Goal: Task Accomplishment & Management: Use online tool/utility

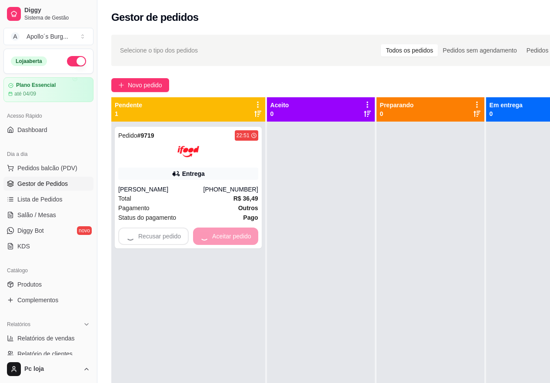
scroll to position [139, 0]
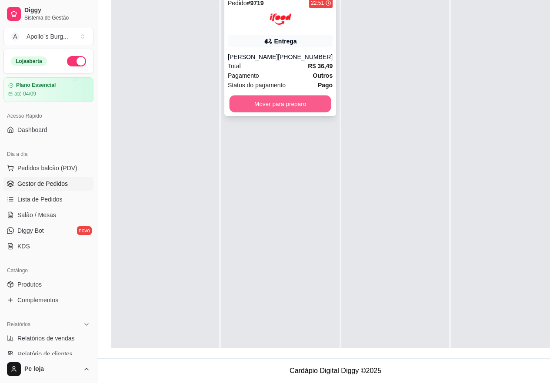
click at [273, 96] on button "Mover para preparo" at bounding box center [280, 104] width 102 height 17
click at [273, 95] on button "Mover para preparo" at bounding box center [280, 103] width 105 height 17
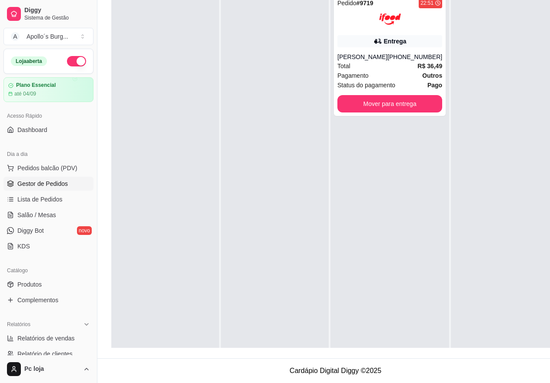
drag, startPoint x: 272, startPoint y: 93, endPoint x: 279, endPoint y: 87, distance: 8.3
click at [273, 91] on div at bounding box center [275, 180] width 108 height 383
click at [388, 95] on button "Mover para entrega" at bounding box center [389, 103] width 105 height 17
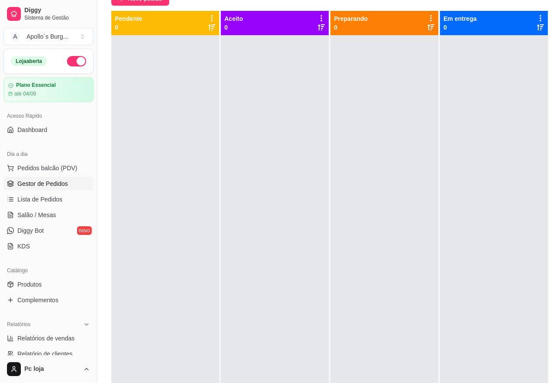
scroll to position [0, 0]
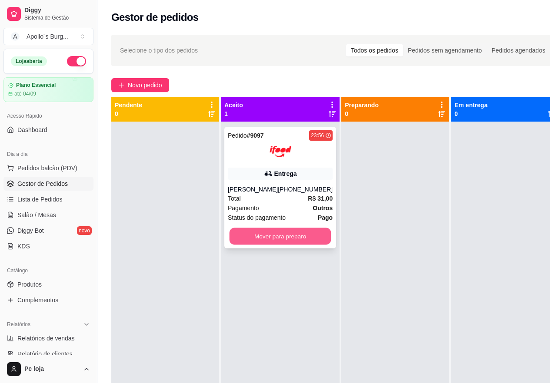
click at [250, 233] on button "Mover para preparo" at bounding box center [280, 236] width 102 height 17
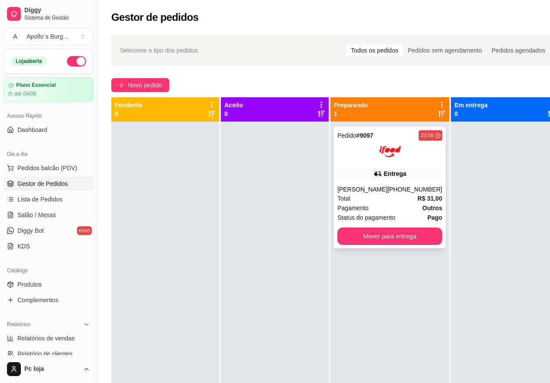
click at [379, 182] on div "Pedido # 9097 23:56 Entrega [PERSON_NAME] [PHONE_NUMBER] Total R$ 31,00 Pagamen…" at bounding box center [390, 188] width 112 height 122
click at [406, 213] on div "Status do pagamento Pago" at bounding box center [389, 218] width 105 height 10
click at [374, 195] on div "Total R$ 31,00" at bounding box center [389, 199] width 105 height 10
click at [375, 164] on div "Pedido # 9097 23:56 Entrega [PERSON_NAME] [PHONE_NUMBER] Total R$ 31,00 Pagamen…" at bounding box center [390, 188] width 112 height 122
click at [391, 232] on button "Mover para entrega" at bounding box center [390, 236] width 102 height 17
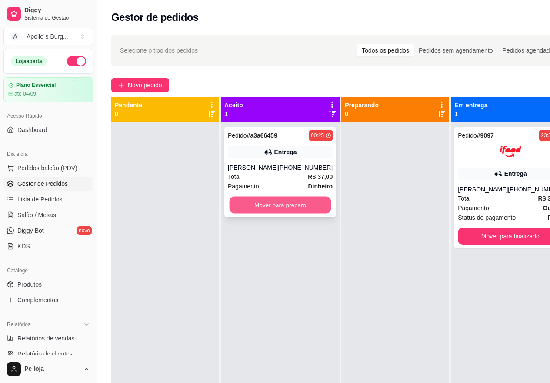
click at [239, 205] on button "Mover para preparo" at bounding box center [280, 205] width 102 height 17
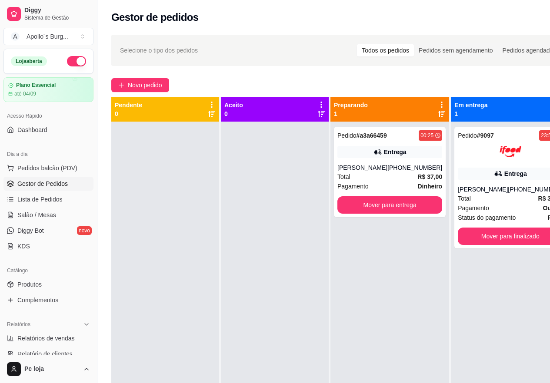
click at [261, 184] on div at bounding box center [275, 313] width 108 height 383
click at [203, 190] on div at bounding box center [165, 313] width 108 height 383
click at [398, 205] on button "Mover para entrega" at bounding box center [390, 205] width 102 height 17
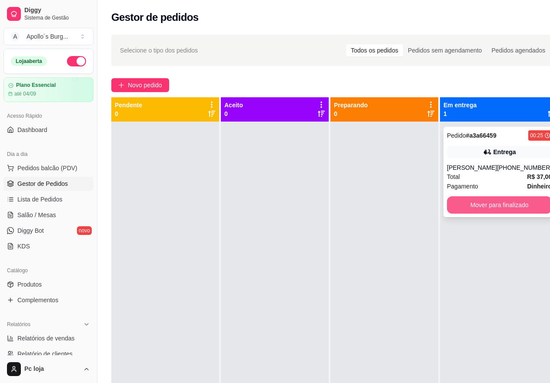
click at [498, 191] on div "Pagamento Dinheiro" at bounding box center [499, 187] width 105 height 10
click at [485, 200] on button "Mover para finalizado" at bounding box center [499, 204] width 105 height 17
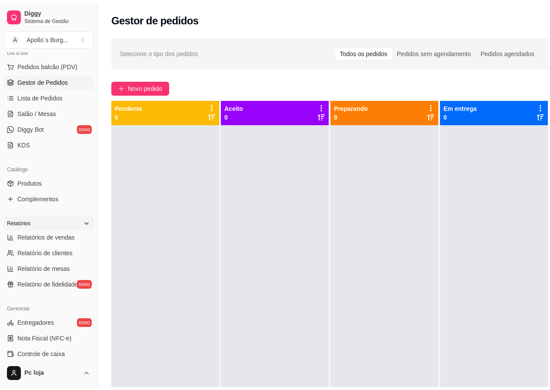
scroll to position [130, 0]
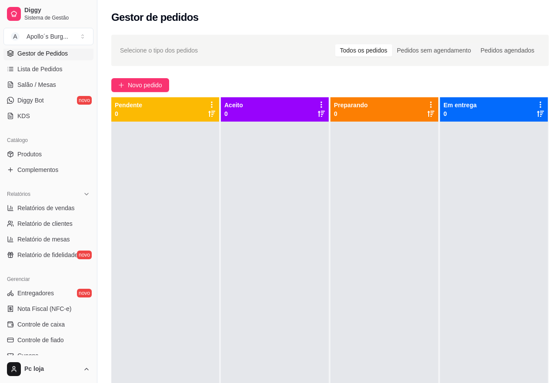
click at [47, 331] on ul "Entregadores novo Nota Fiscal (NFC-e) Controle de caixa Controle de fiado Cupon…" at bounding box center [48, 347] width 90 height 123
click at [49, 328] on span "Controle de caixa" at bounding box center [40, 324] width 47 height 9
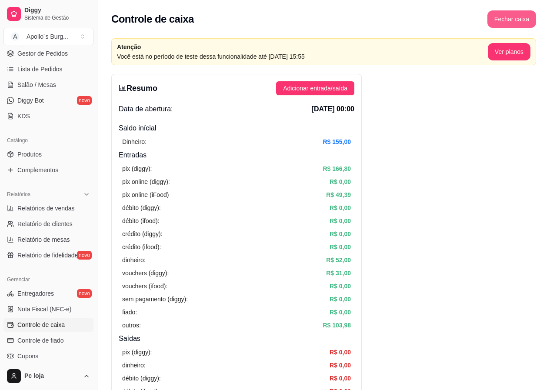
click at [507, 21] on button "Fechar caixa" at bounding box center [511, 18] width 49 height 17
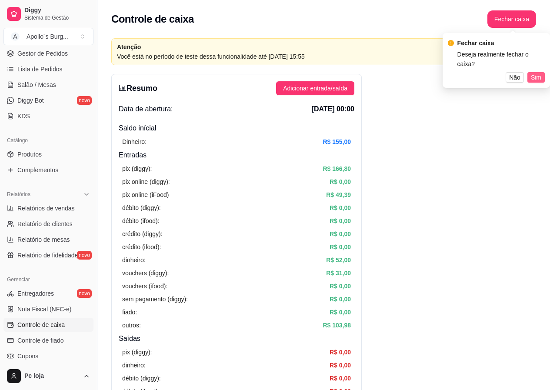
click at [536, 73] on span "Sim" at bounding box center [535, 78] width 10 height 10
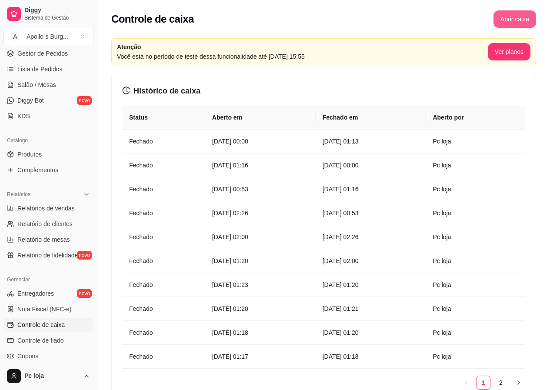
click at [510, 23] on button "Abrir caixa" at bounding box center [514, 18] width 43 height 17
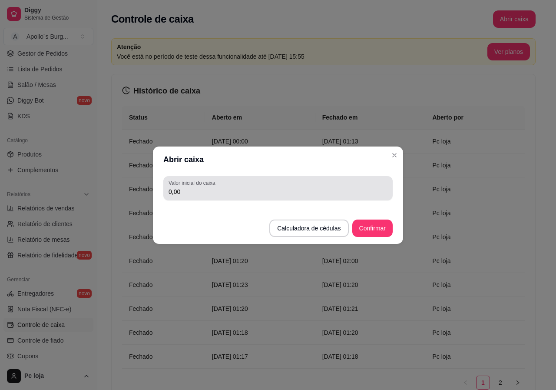
click at [305, 189] on input "0,00" at bounding box center [278, 191] width 219 height 9
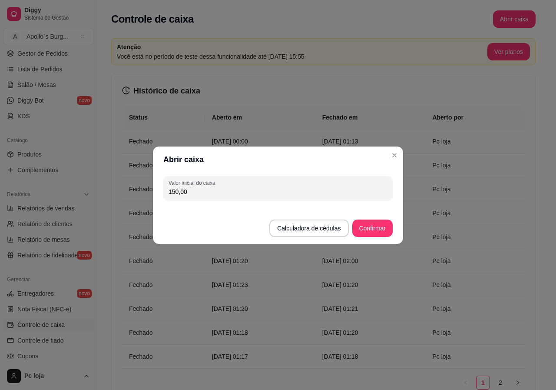
type input "150,00"
click at [377, 226] on button "Confirmar" at bounding box center [373, 227] width 40 height 17
